Goal: Task Accomplishment & Management: Manage account settings

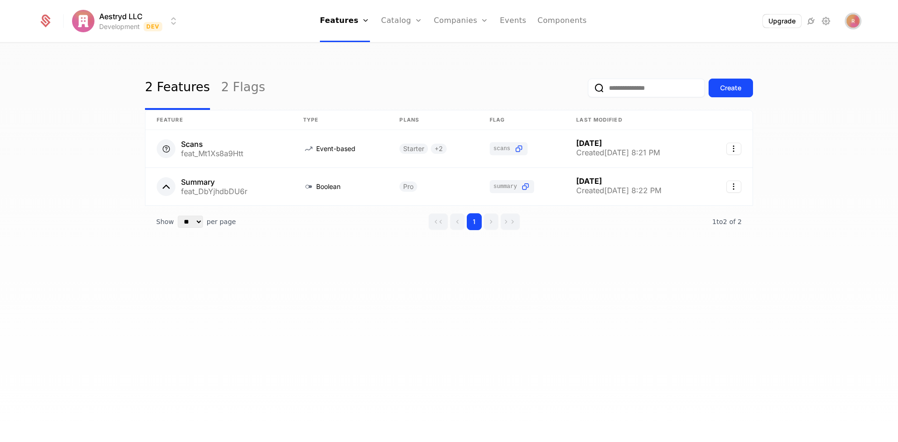
click at [853, 24] on img "Open user button" at bounding box center [853, 21] width 13 height 13
click at [360, 67] on link "Flags" at bounding box center [352, 70] width 43 height 11
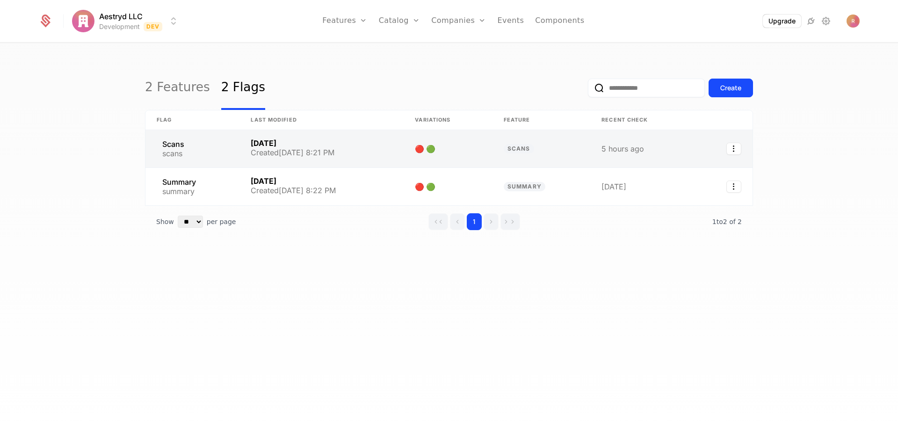
click at [530, 146] on link at bounding box center [542, 148] width 98 height 37
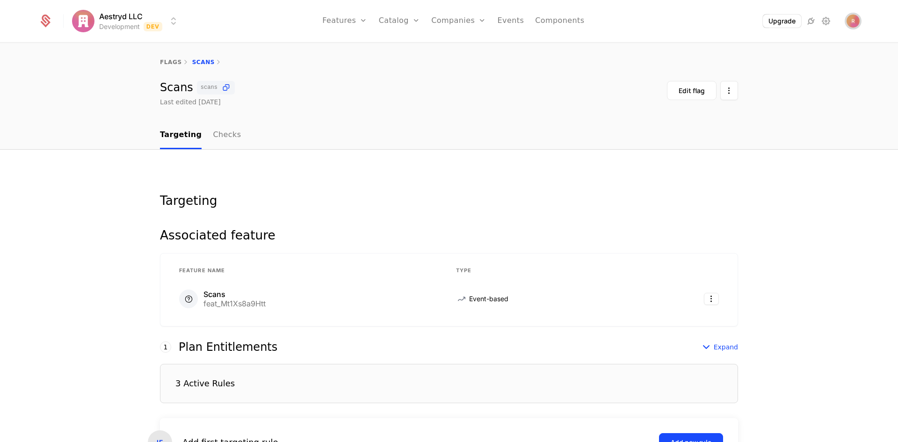
click at [852, 21] on span "Open user button" at bounding box center [853, 21] width 13 height 13
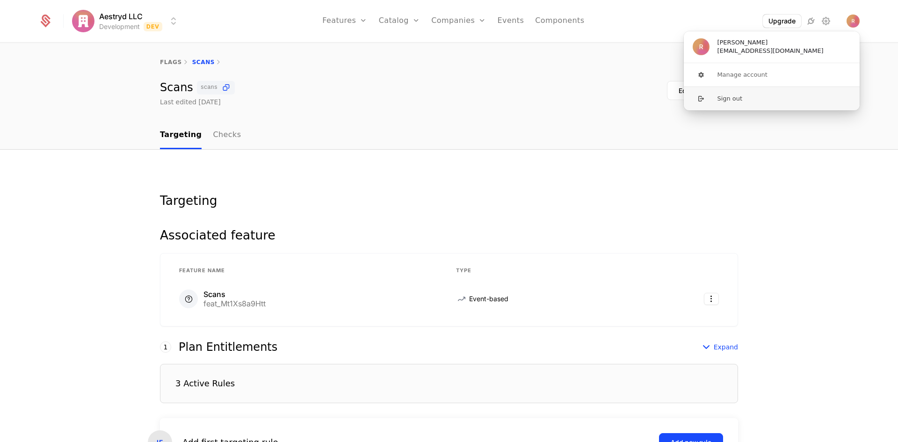
click at [751, 98] on button "Sign out" at bounding box center [772, 99] width 177 height 24
